Goal: Go to known website: Access a specific website the user already knows

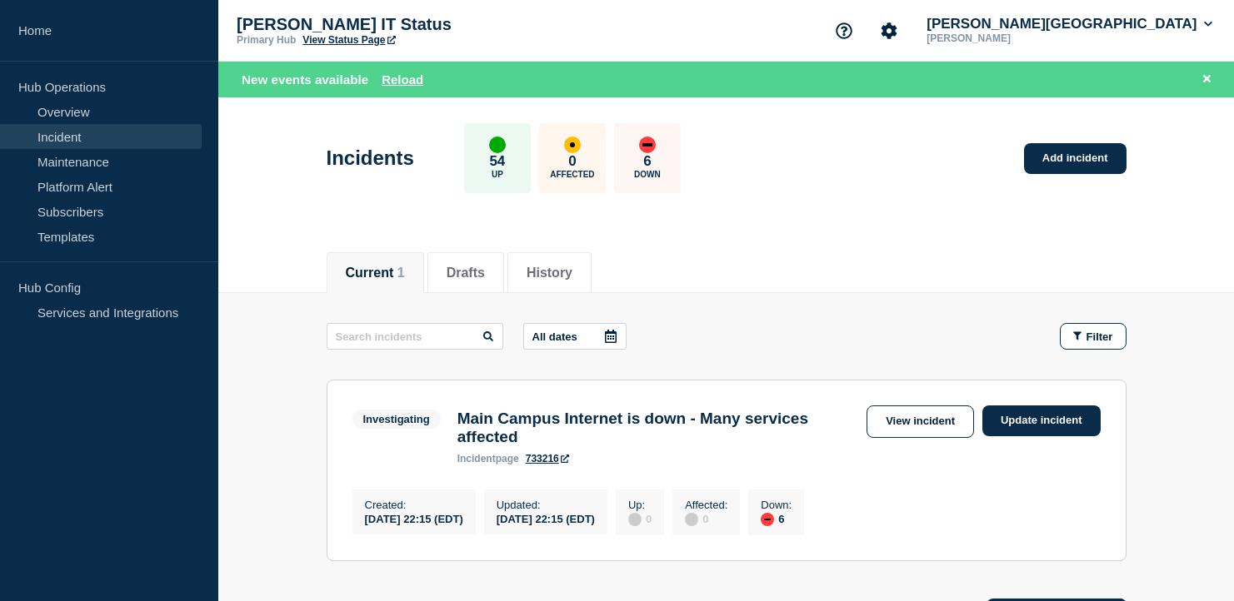
click at [247, 257] on div "Current 1 Drafts History" at bounding box center [725, 264] width 1015 height 57
click at [412, 82] on button "Reload" at bounding box center [402, 79] width 42 height 14
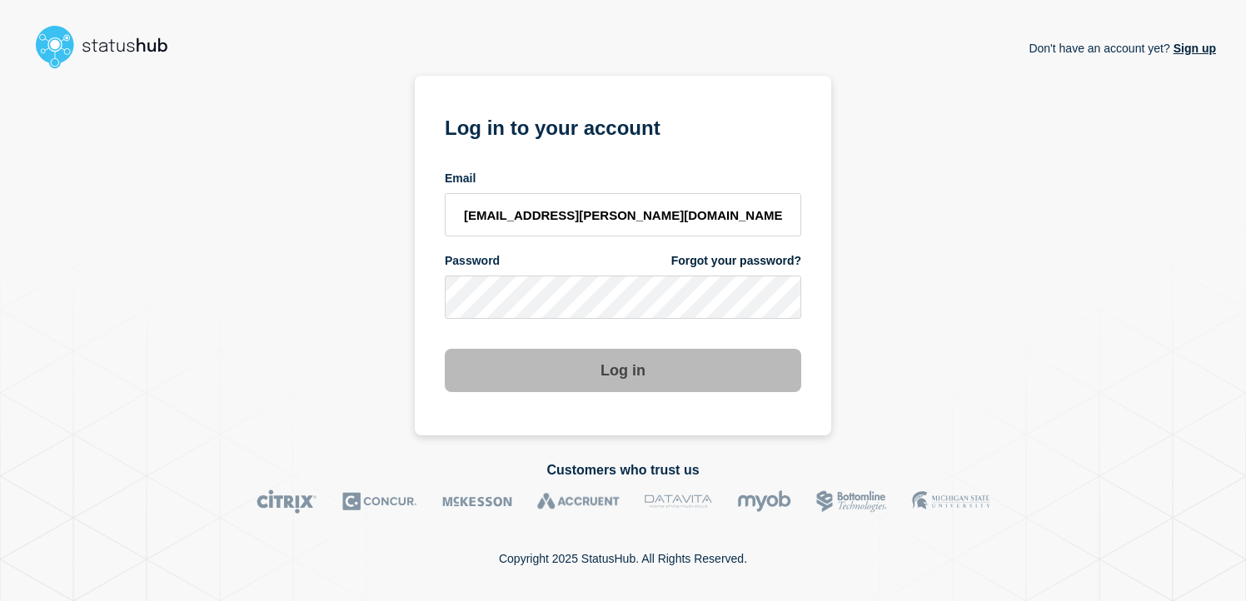
type input "kwhitted@campbell.edu"
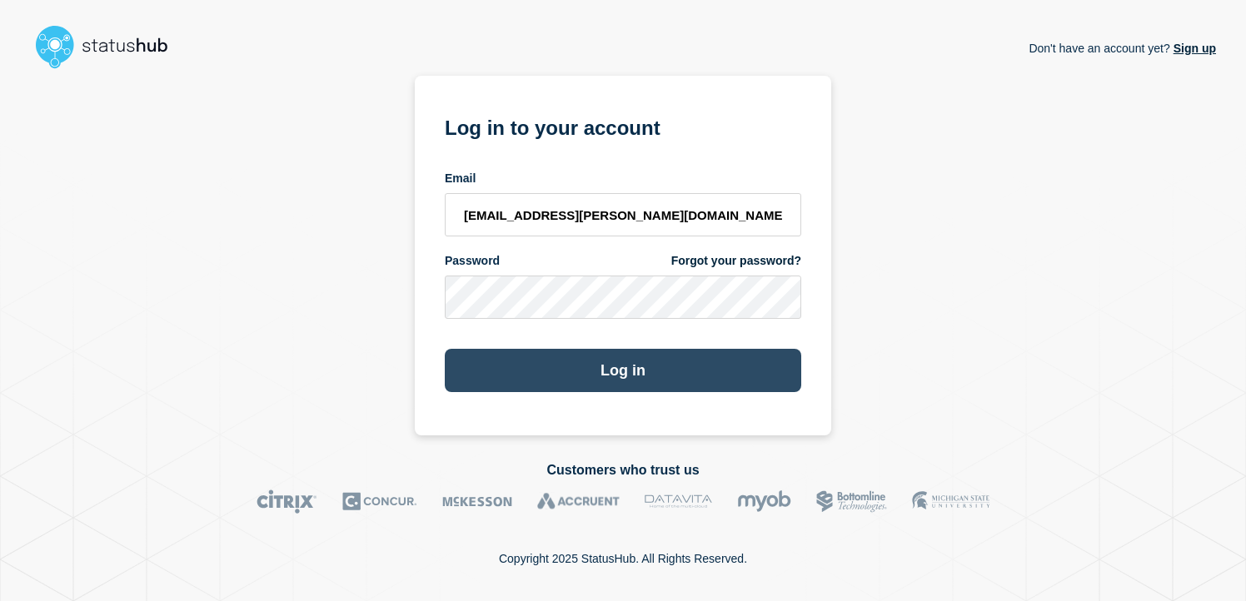
click at [617, 367] on button "Log in" at bounding box center [623, 370] width 357 height 43
